Goal: Navigation & Orientation: Find specific page/section

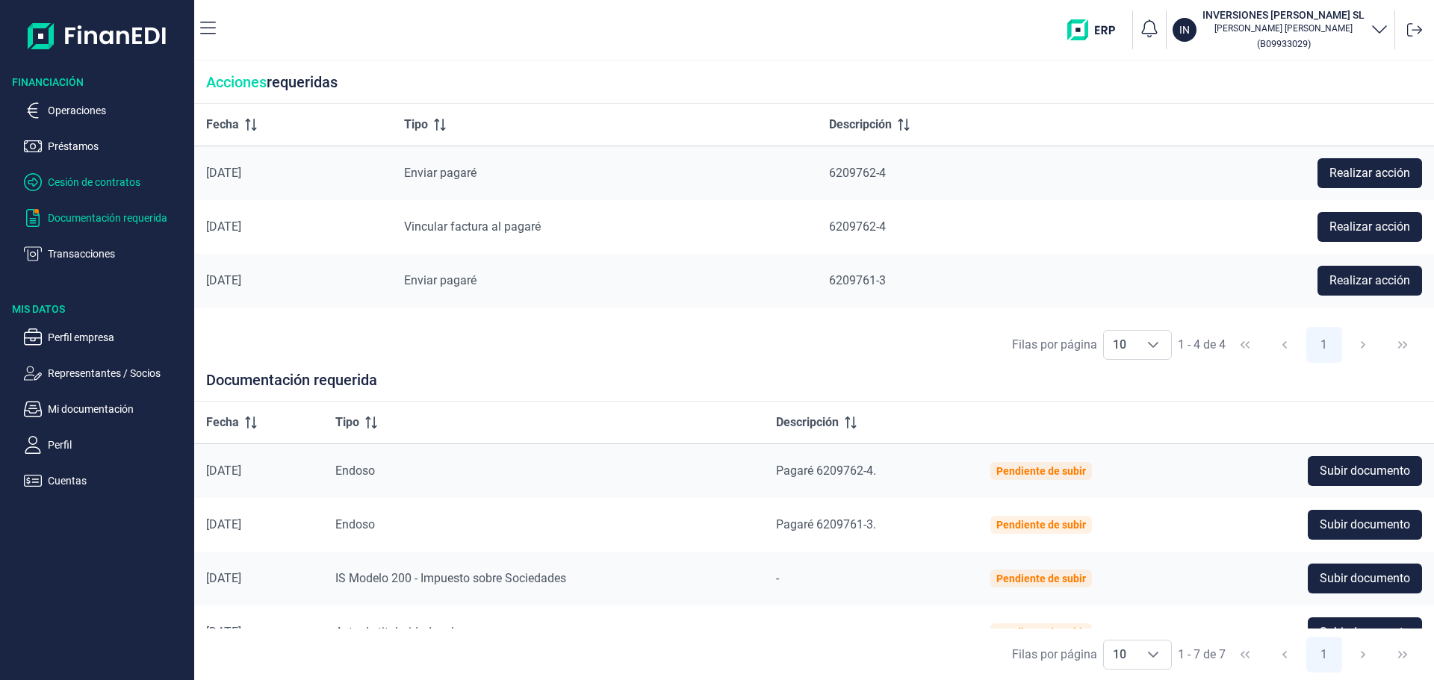
click at [81, 180] on p "Cesión de contratos" at bounding box center [118, 182] width 140 height 18
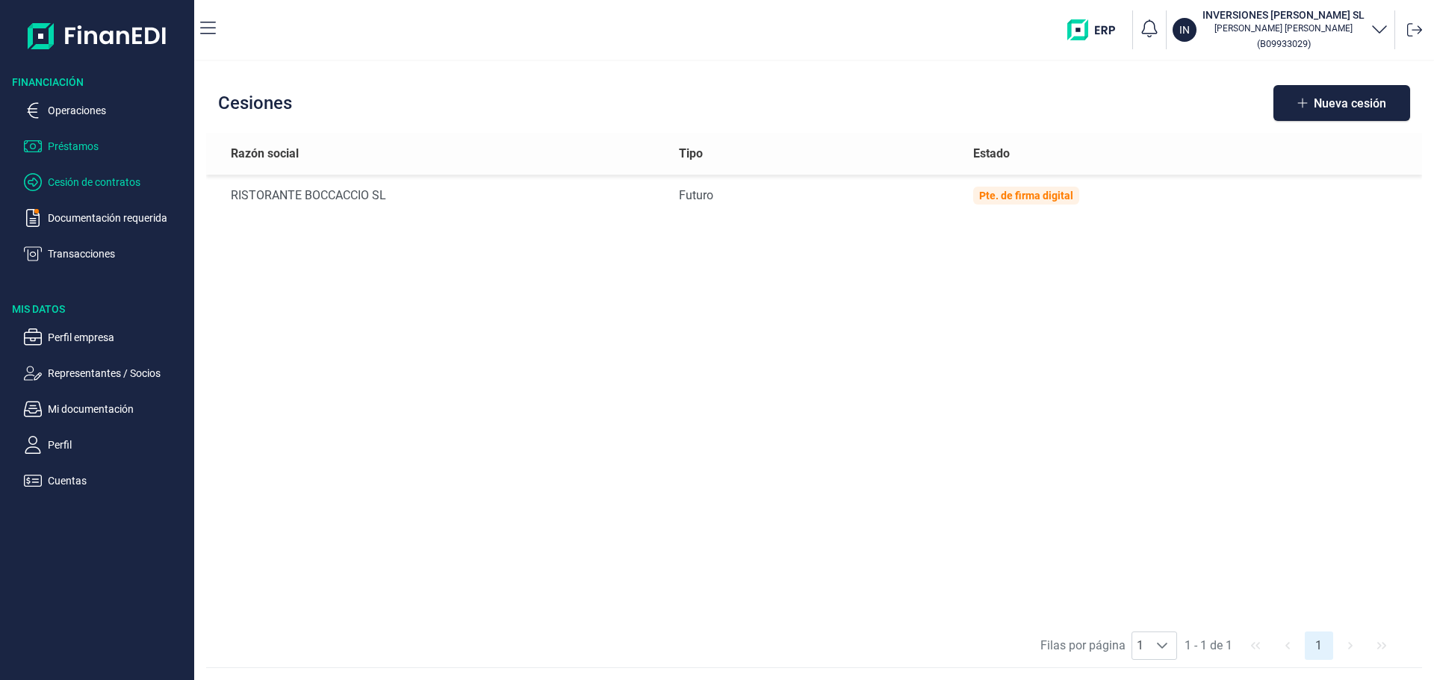
click at [75, 143] on p "Préstamos" at bounding box center [118, 146] width 140 height 18
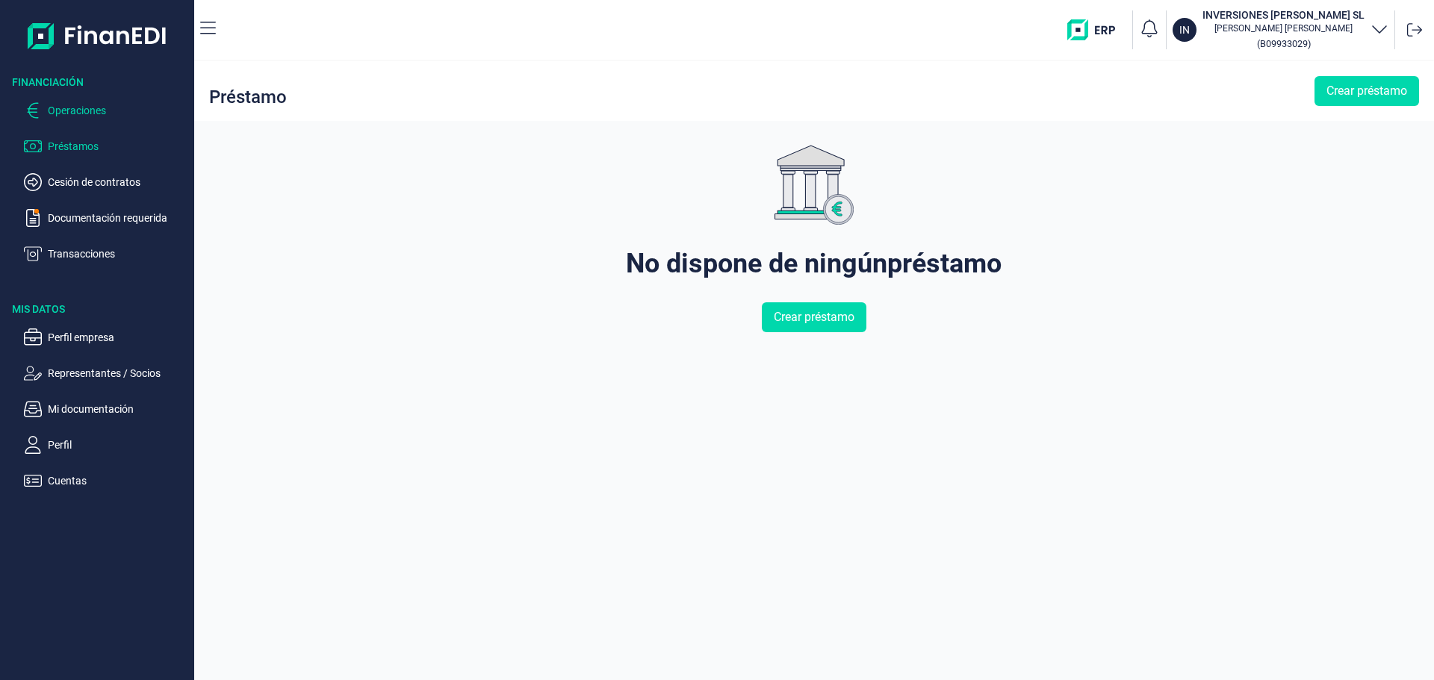
click at [61, 107] on p "Operaciones" at bounding box center [118, 111] width 140 height 18
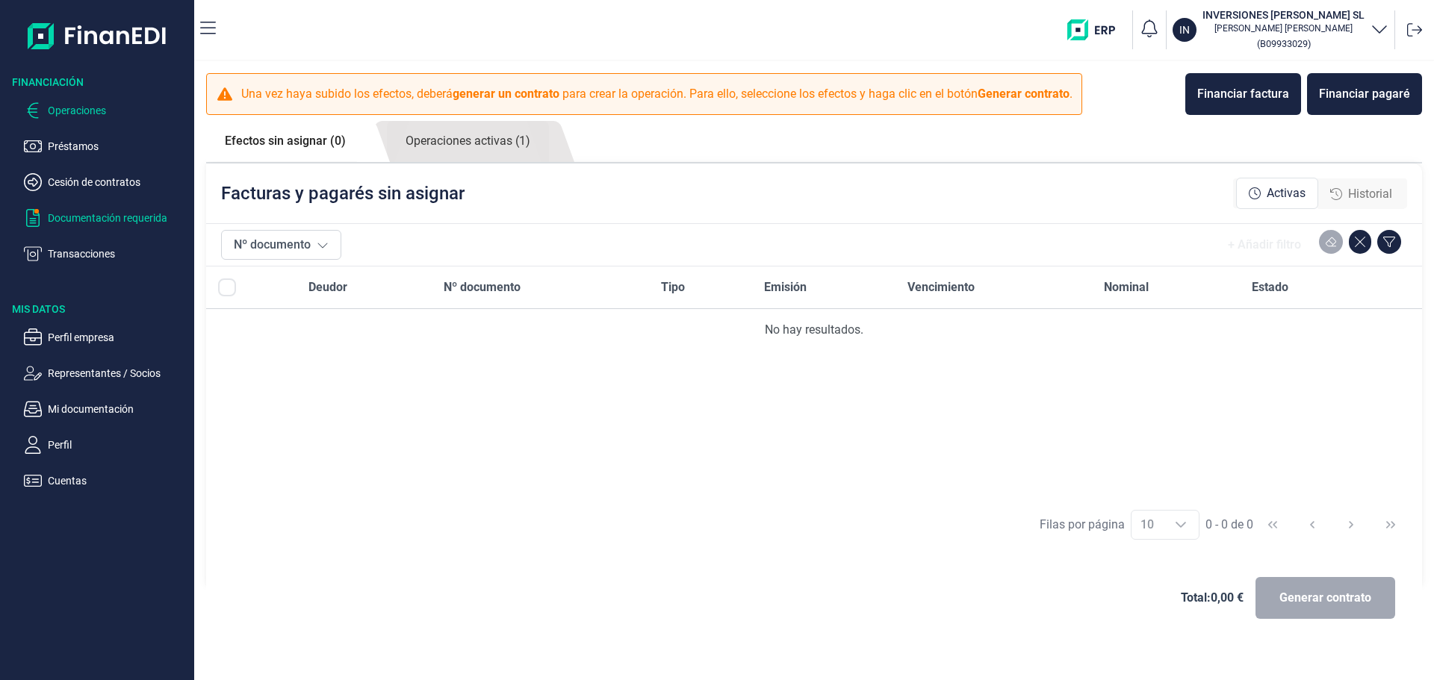
click at [73, 211] on p "Documentación requerida" at bounding box center [118, 218] width 140 height 18
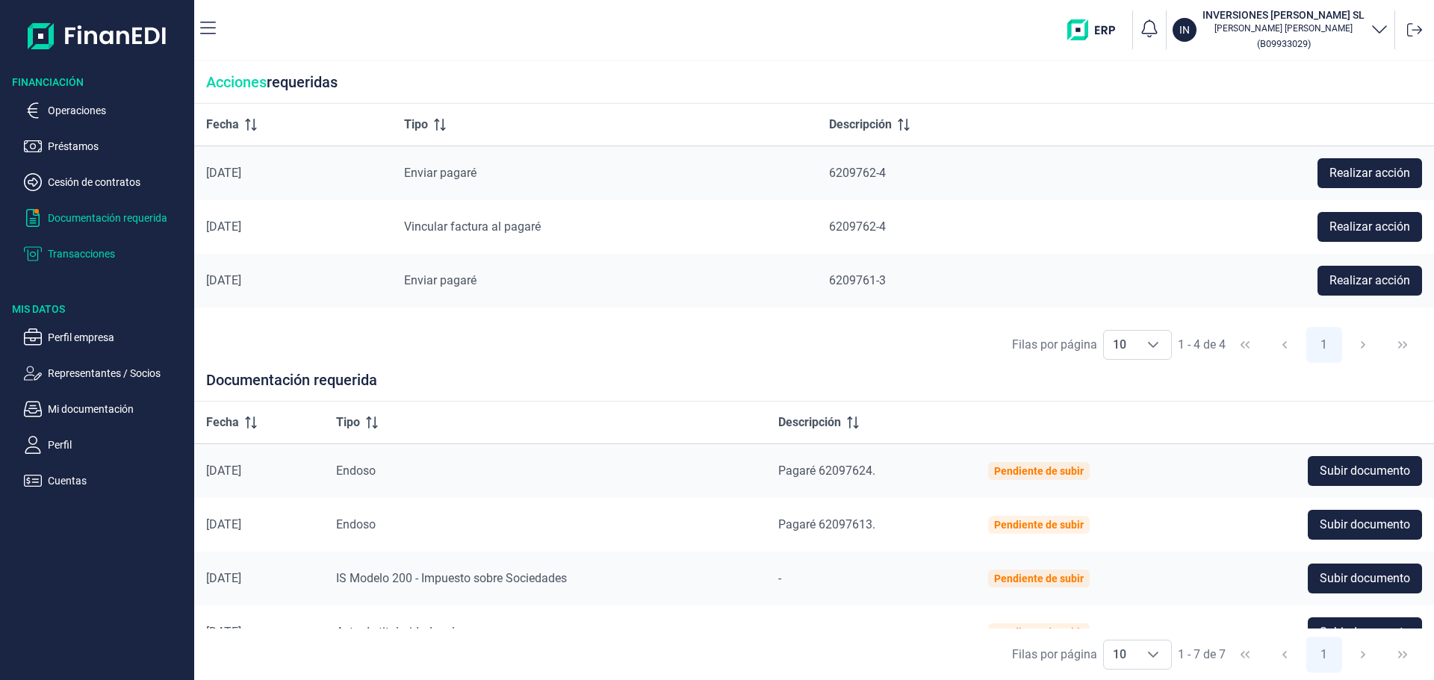
click at [69, 249] on p "Transacciones" at bounding box center [118, 254] width 140 height 18
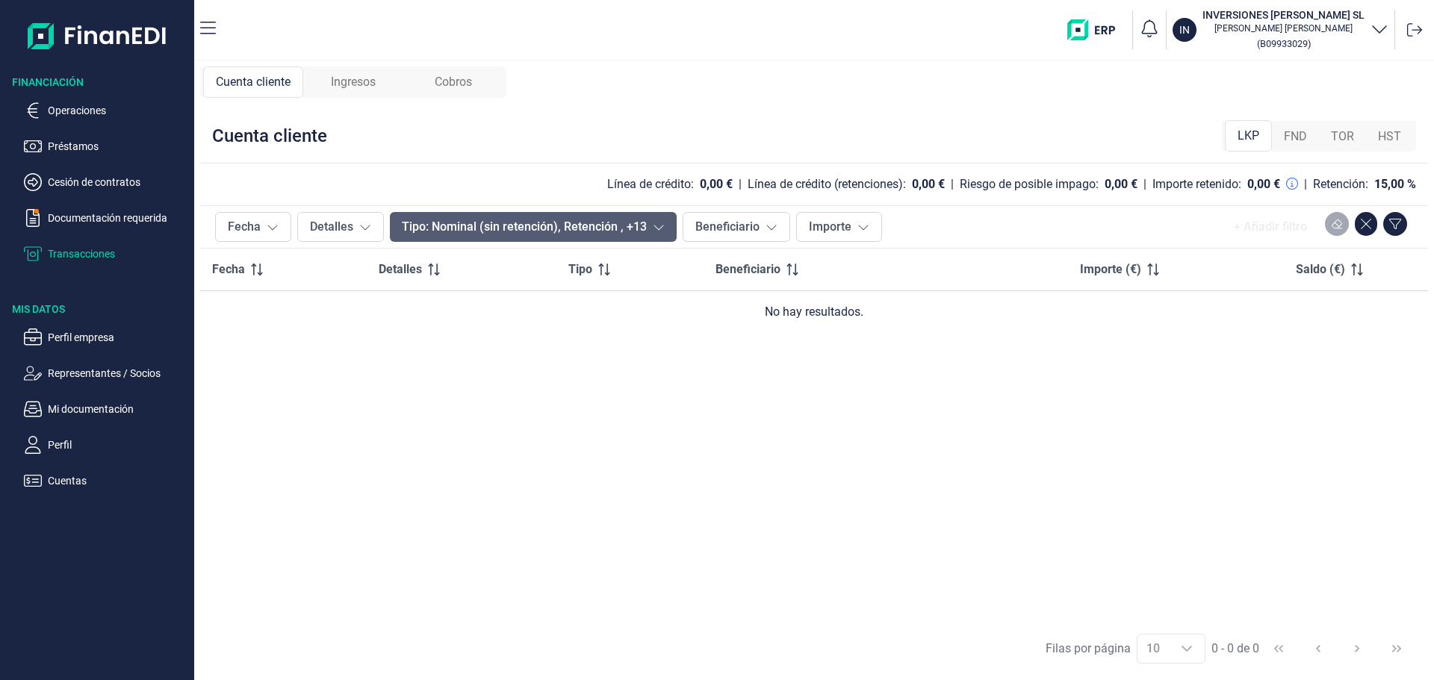
click at [579, 231] on button "Tipo: Nominal (sin retención), Retención , +13" at bounding box center [533, 227] width 287 height 30
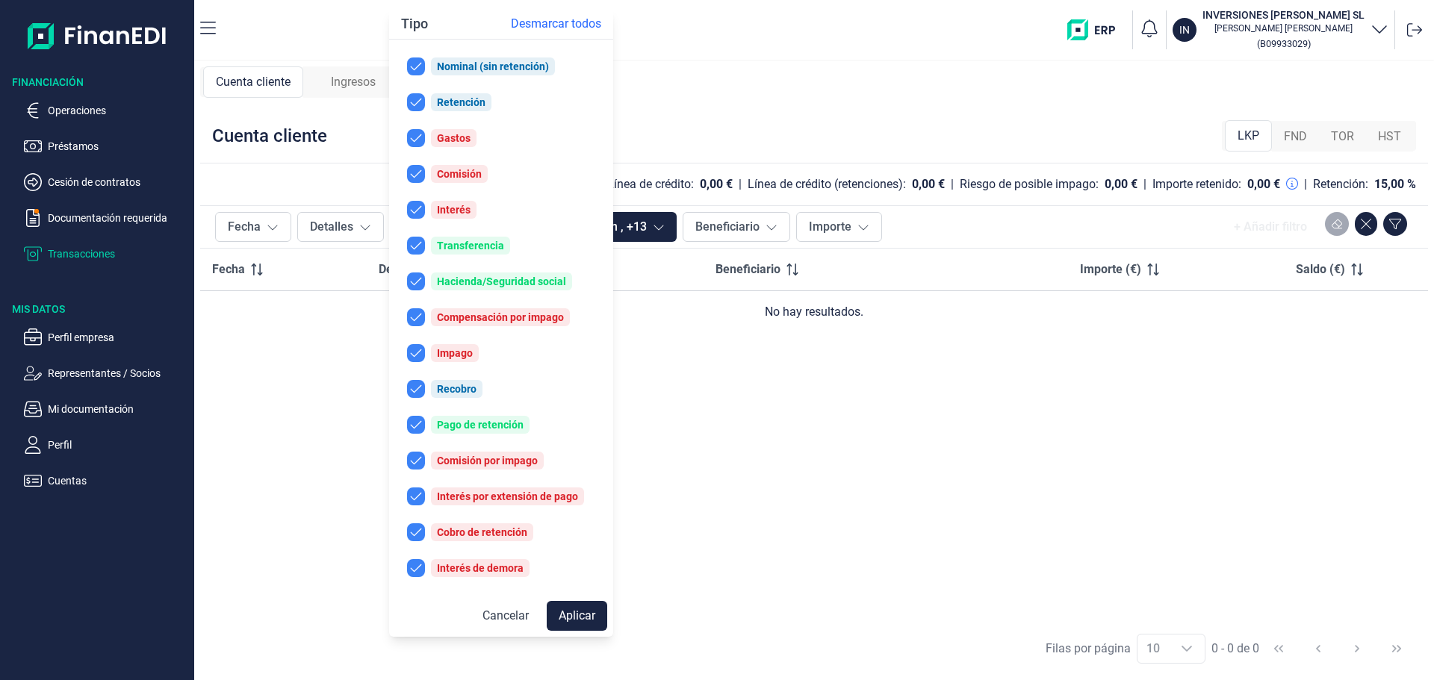
click at [458, 350] on div "Impago" at bounding box center [455, 353] width 36 height 12
checkbox input "true"
click at [649, 374] on div "Fecha Detalles Tipo Beneficiario Importe (€) Saldo (€) No hay resultados." at bounding box center [814, 436] width 1228 height 374
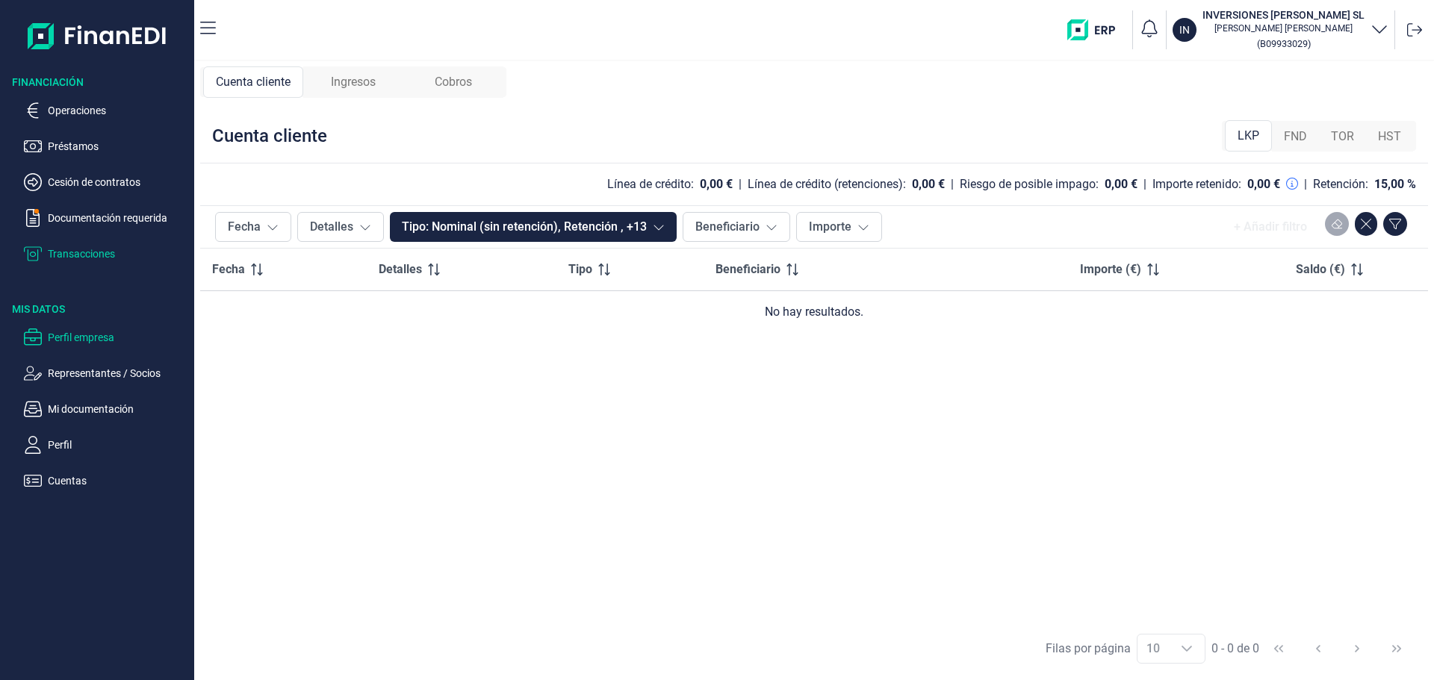
click at [105, 343] on p "Perfil empresa" at bounding box center [118, 338] width 140 height 18
